Goal: Task Accomplishment & Management: Use online tool/utility

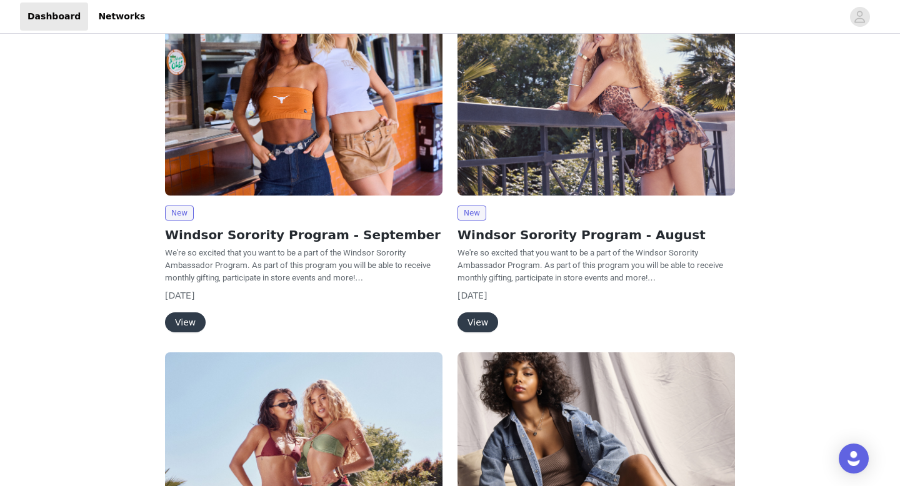
scroll to position [67, 0]
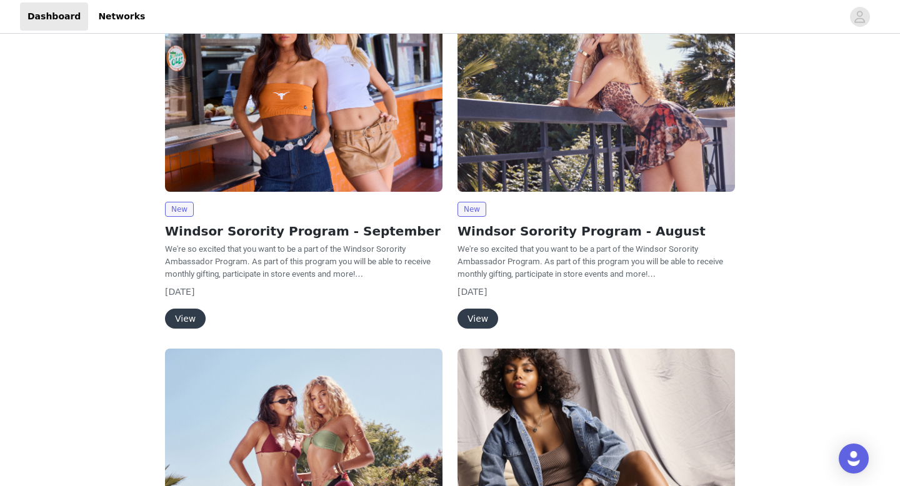
click at [481, 321] on button "View" at bounding box center [477, 319] width 41 height 20
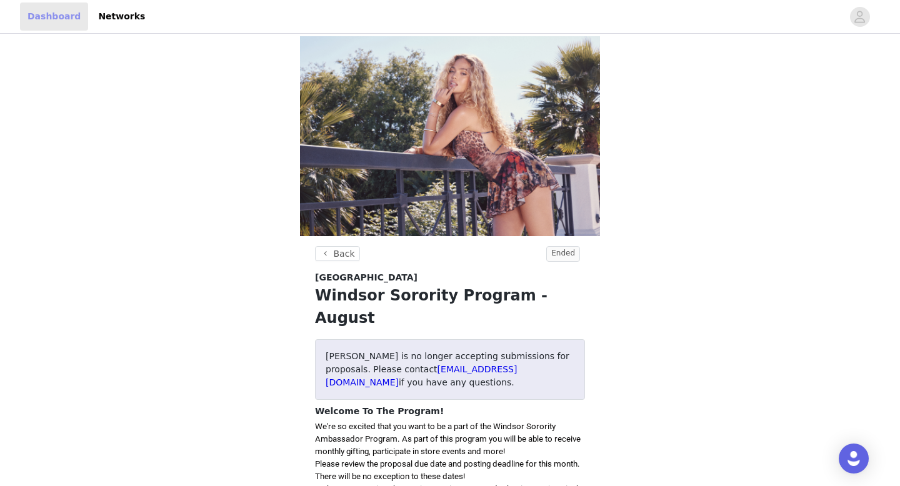
scroll to position [67, 0]
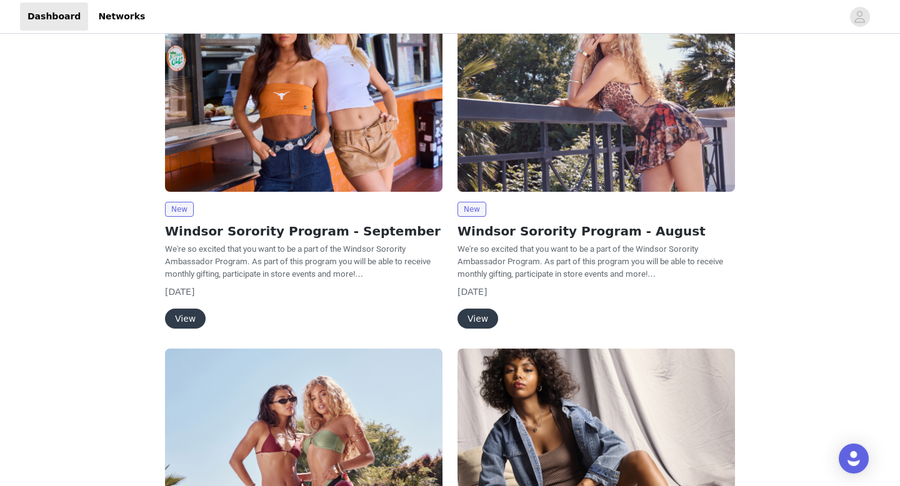
click at [184, 321] on button "View" at bounding box center [185, 319] width 41 height 20
